Goal: Information Seeking & Learning: Learn about a topic

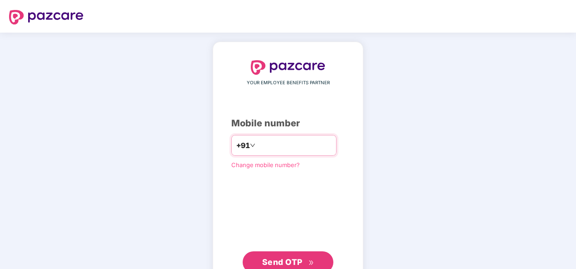
click at [257, 148] on input "**********" at bounding box center [294, 145] width 74 height 15
type input "**********"
click at [306, 259] on span "Send OTP" at bounding box center [288, 262] width 52 height 13
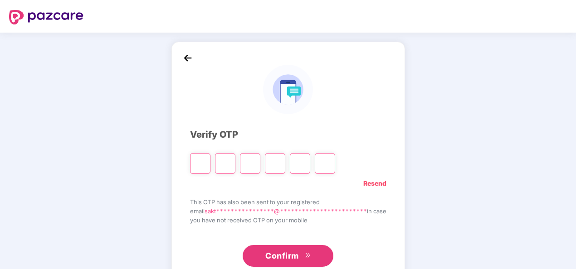
type input "*"
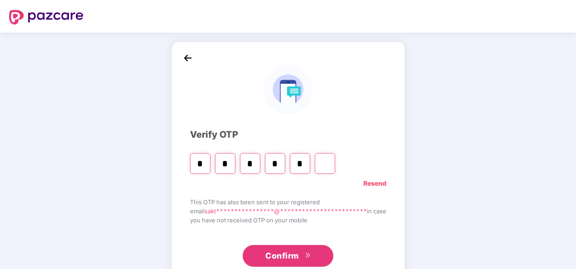
type input "*"
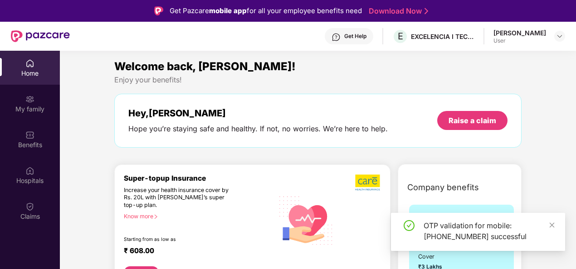
click at [548, 221] on div "OTP validation for mobile: [PHONE_NUMBER] successful" at bounding box center [488, 231] width 131 height 22
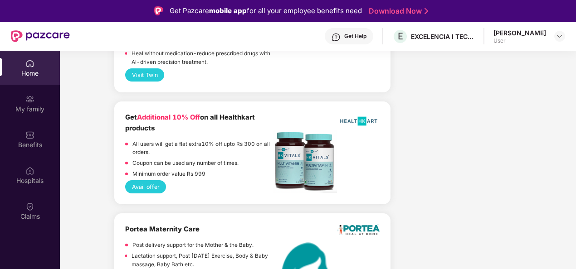
scroll to position [847, 0]
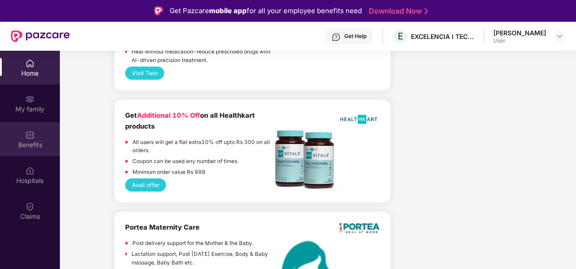
click at [32, 141] on div "Benefits" at bounding box center [30, 145] width 60 height 9
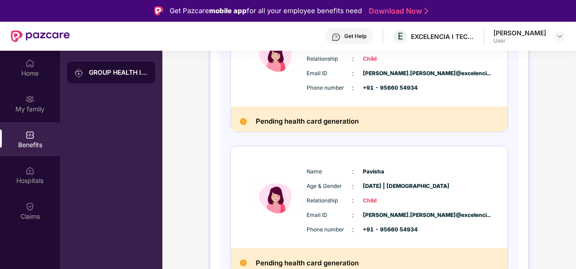
scroll to position [464, 0]
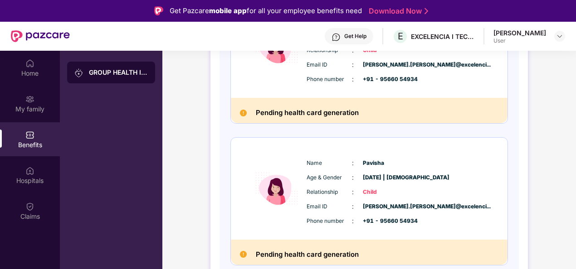
click at [244, 252] on img at bounding box center [243, 254] width 7 height 7
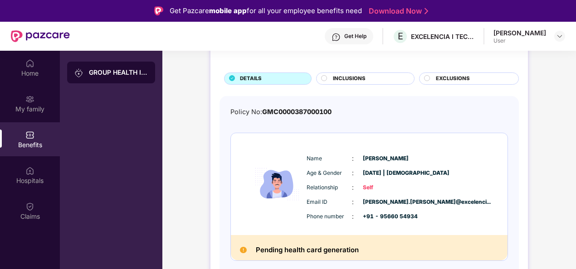
scroll to position [0, 0]
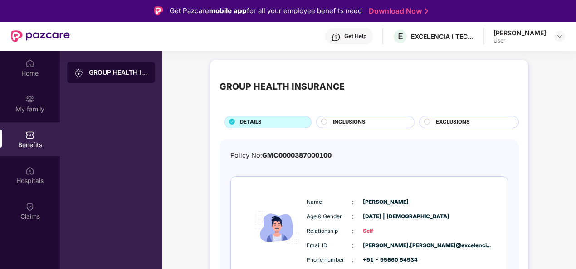
click at [348, 117] on div "INCLUSIONS" at bounding box center [365, 122] width 98 height 12
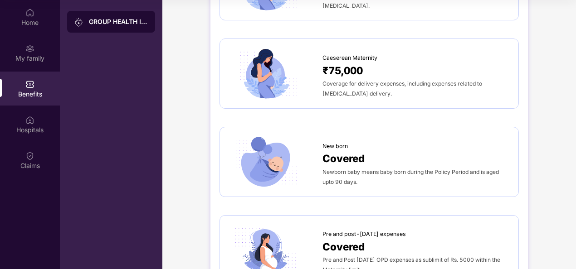
scroll to position [904, 0]
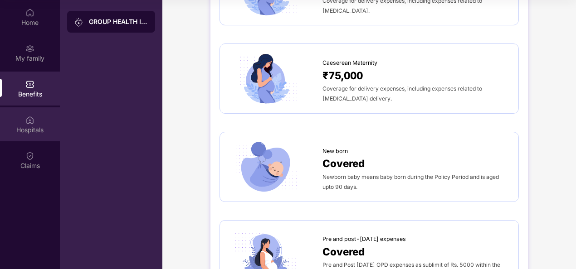
click at [32, 131] on div "Hospitals" at bounding box center [30, 130] width 60 height 9
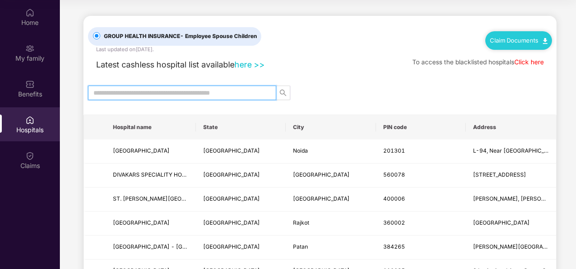
click at [148, 94] on input "text" at bounding box center [178, 93] width 170 height 10
type input "*"
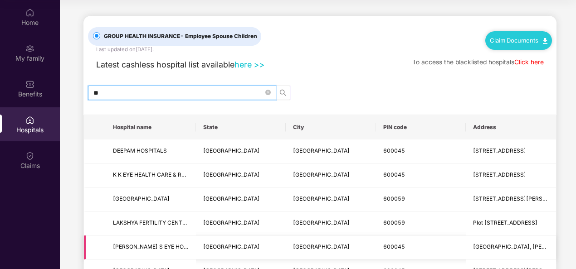
type input "*"
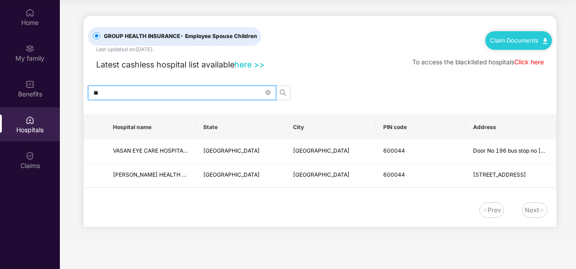
type input "*"
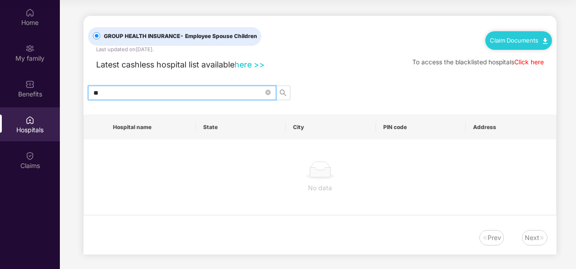
type input "*"
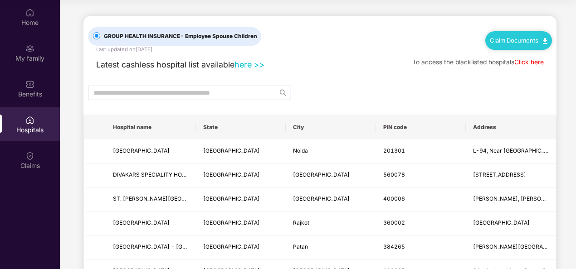
click at [248, 65] on link "here >>" at bounding box center [249, 65] width 30 height 10
click at [35, 22] on div "Home" at bounding box center [30, 22] width 60 height 9
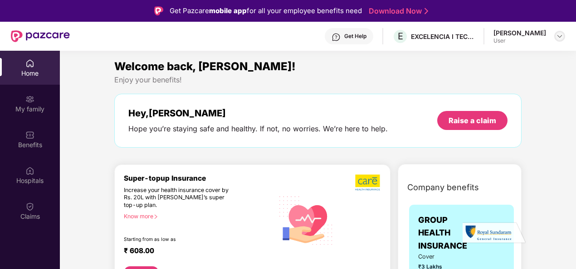
click at [560, 34] on img at bounding box center [559, 36] width 7 height 7
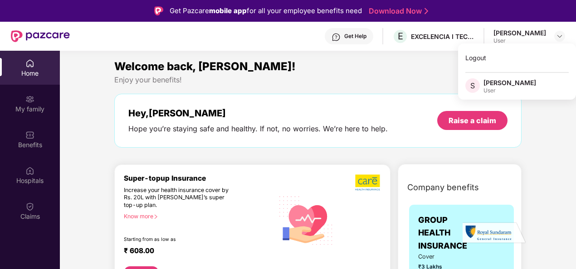
click at [325, 97] on div "Hey, [PERSON_NAME] you’re staying safe and healthy. If not, no worries. We’re h…" at bounding box center [317, 121] width 407 height 54
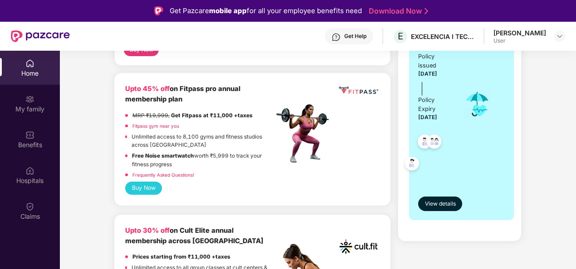
scroll to position [223, 0]
click at [452, 204] on span "View details" at bounding box center [440, 203] width 31 height 9
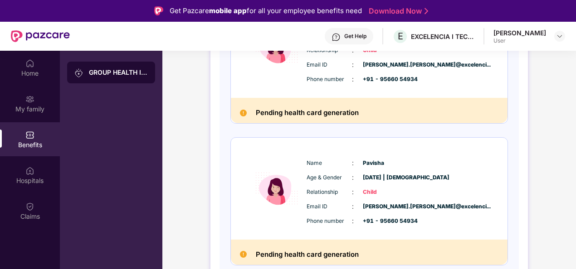
scroll to position [51, 0]
